Goal: Find contact information: Find contact information

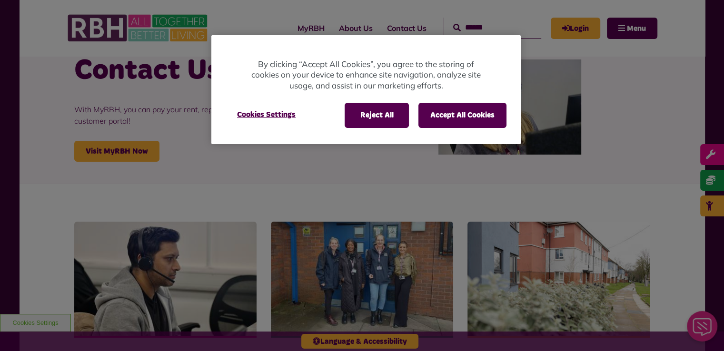
scroll to position [63, 0]
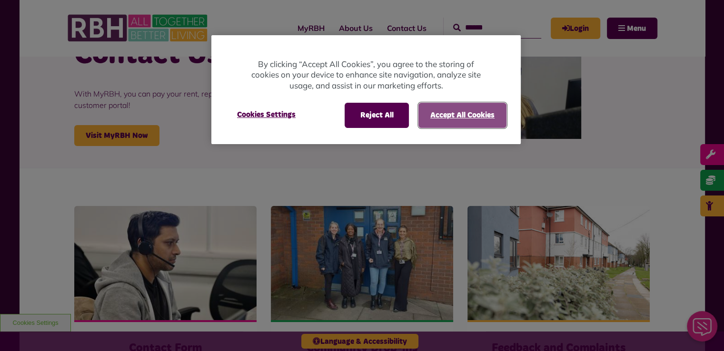
click at [457, 116] on button "Accept All Cookies" at bounding box center [462, 115] width 88 height 25
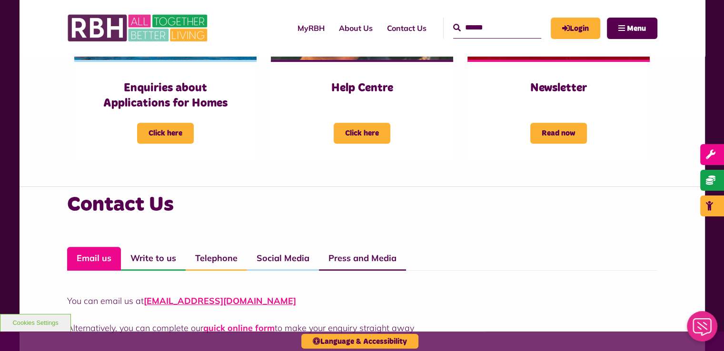
scroll to position [619, 0]
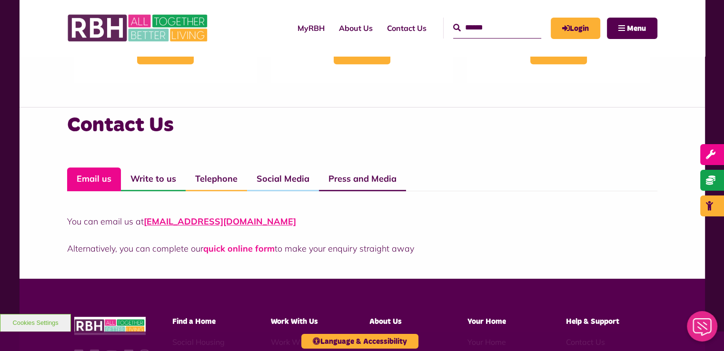
click at [249, 250] on link "quick online form" at bounding box center [238, 248] width 71 height 11
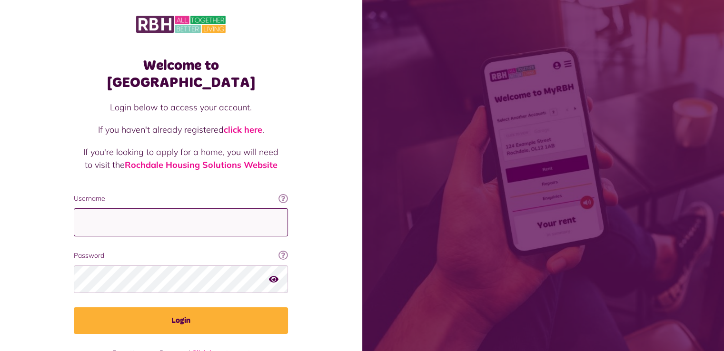
click at [170, 208] on input "Username" at bounding box center [181, 222] width 214 height 28
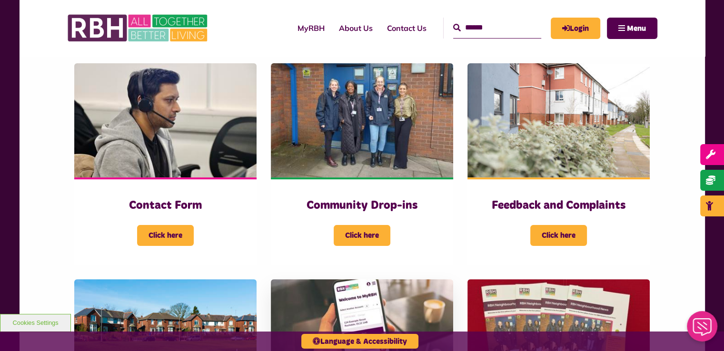
scroll to position [143, 0]
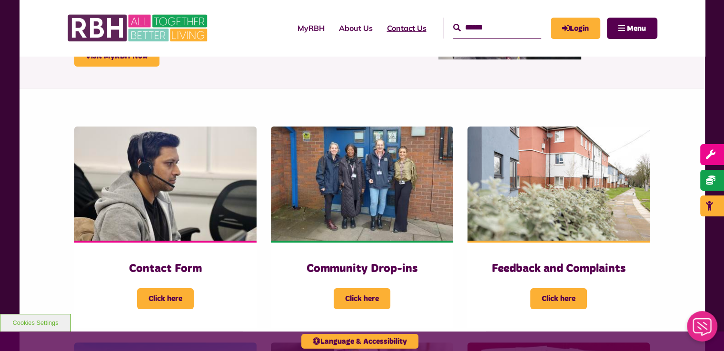
click at [392, 20] on link "Contact Us" at bounding box center [407, 28] width 54 height 26
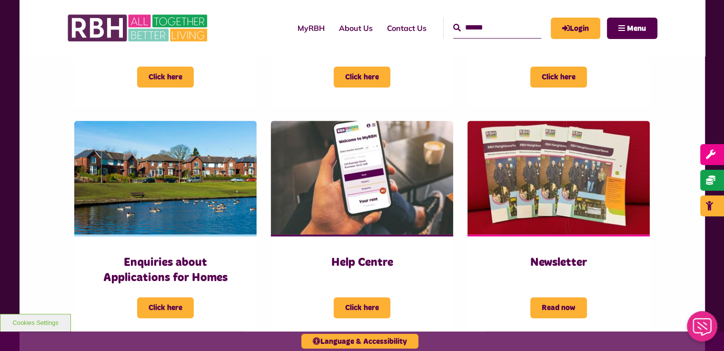
scroll to position [396, 0]
